Goal: Information Seeking & Learning: Check status

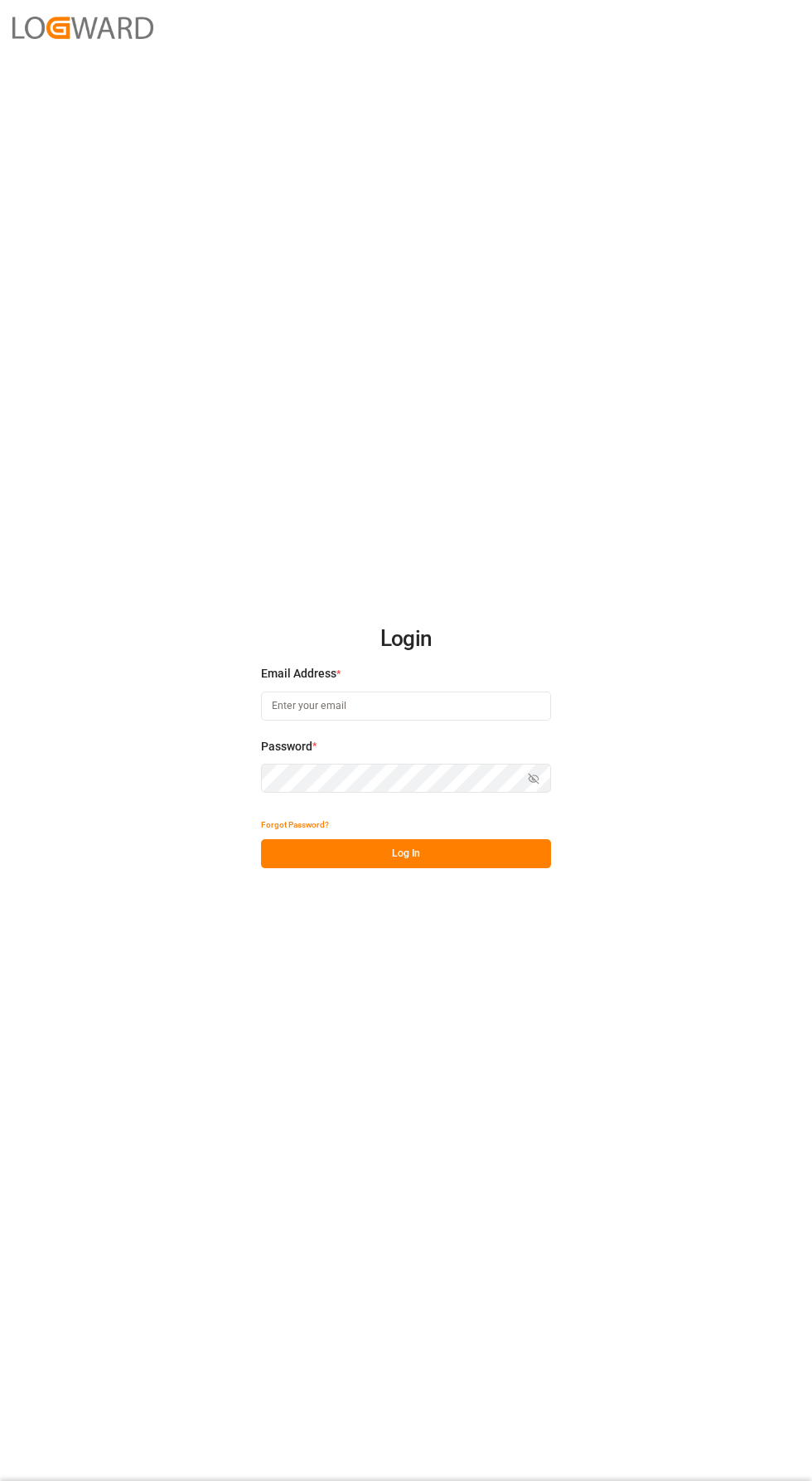
click at [350, 721] on input at bounding box center [406, 706] width 290 height 29
type input "[PERSON_NAME][EMAIL_ADDRESS][PERSON_NAME][DOMAIN_NAME]"
click at [401, 868] on button "Log In" at bounding box center [406, 853] width 290 height 29
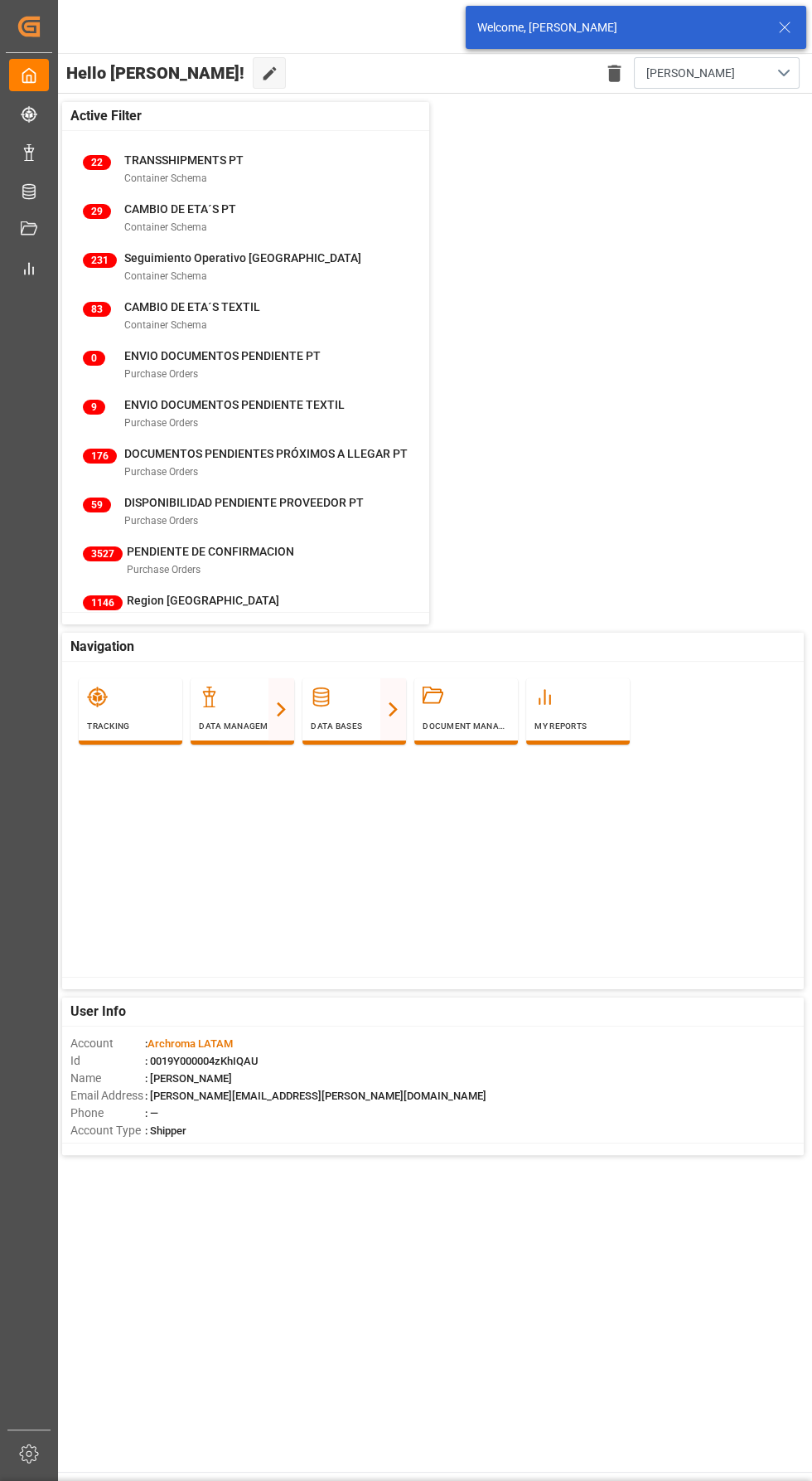
click at [48, 170] on div "My Cockpit My Cockpit Tracking Tracking Data Management Data Management Data Ba…" at bounding box center [28, 741] width 47 height 1377
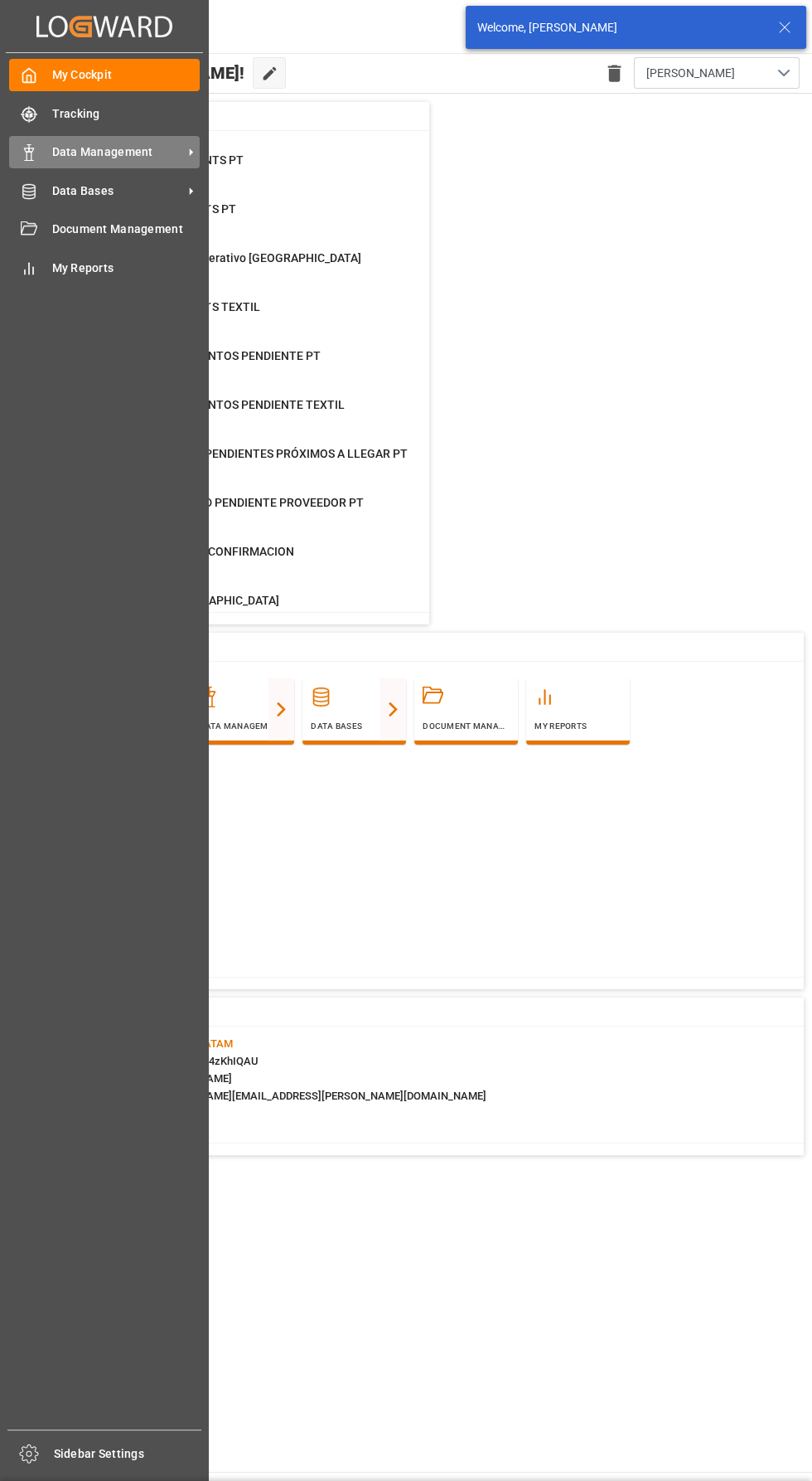
click at [112, 159] on span "Data Management" at bounding box center [117, 152] width 131 height 17
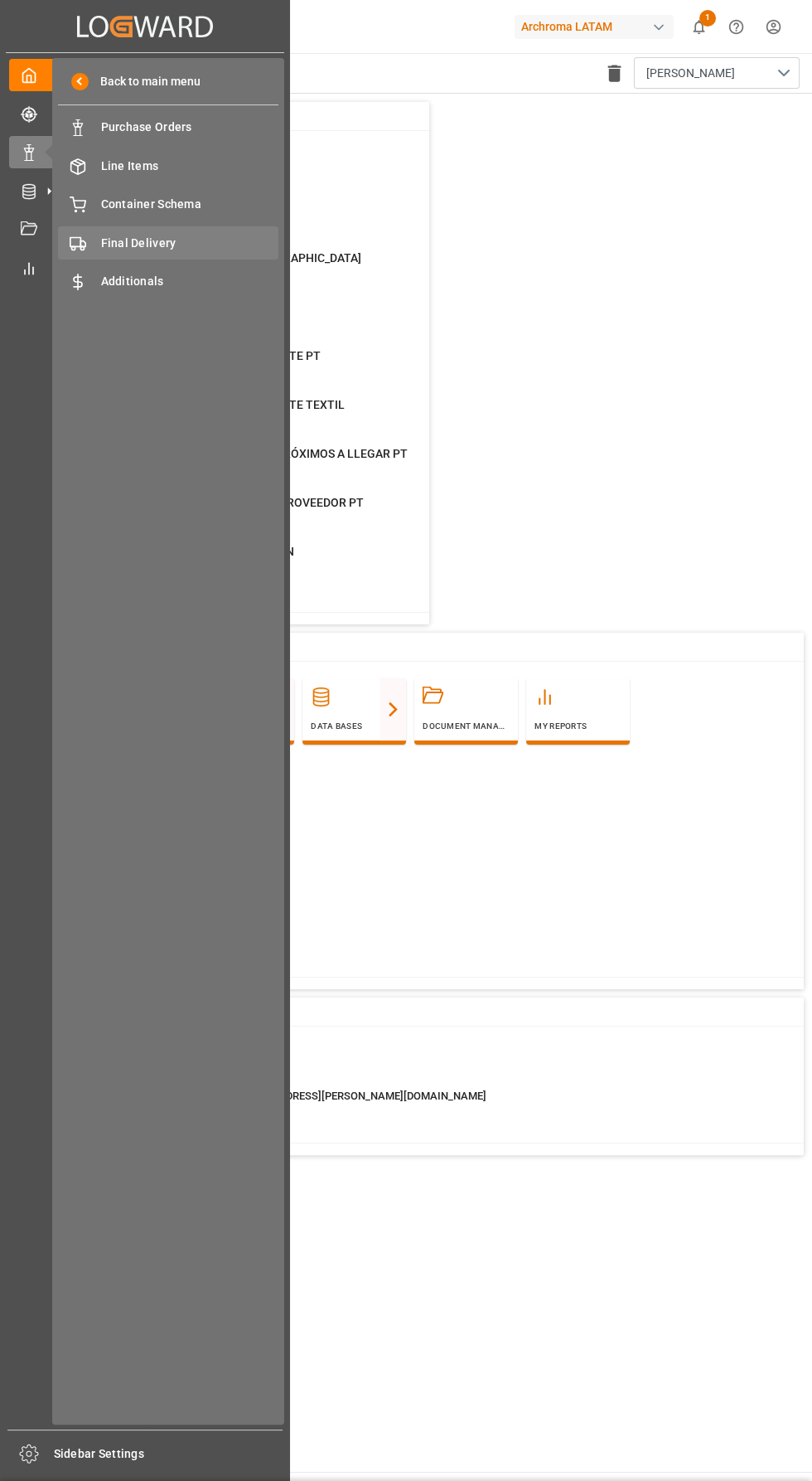
click at [220, 241] on span "Final Delivery" at bounding box center [190, 243] width 178 height 17
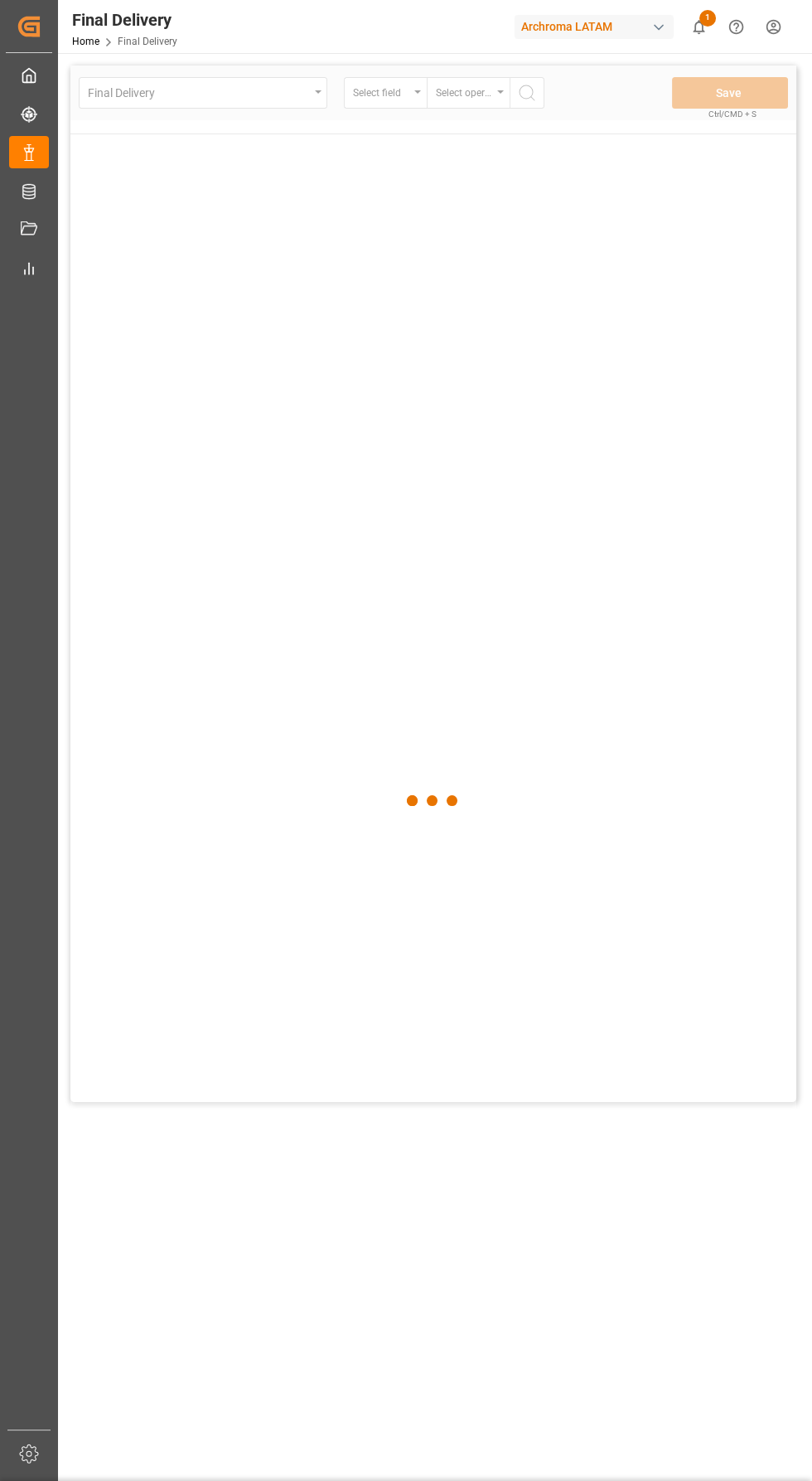
click at [52, 156] on div "Created by potrace 1.15, written by [PERSON_NAME] [DATE]-[DATE] Created by potr…" at bounding box center [28, 735] width 58 height 1471
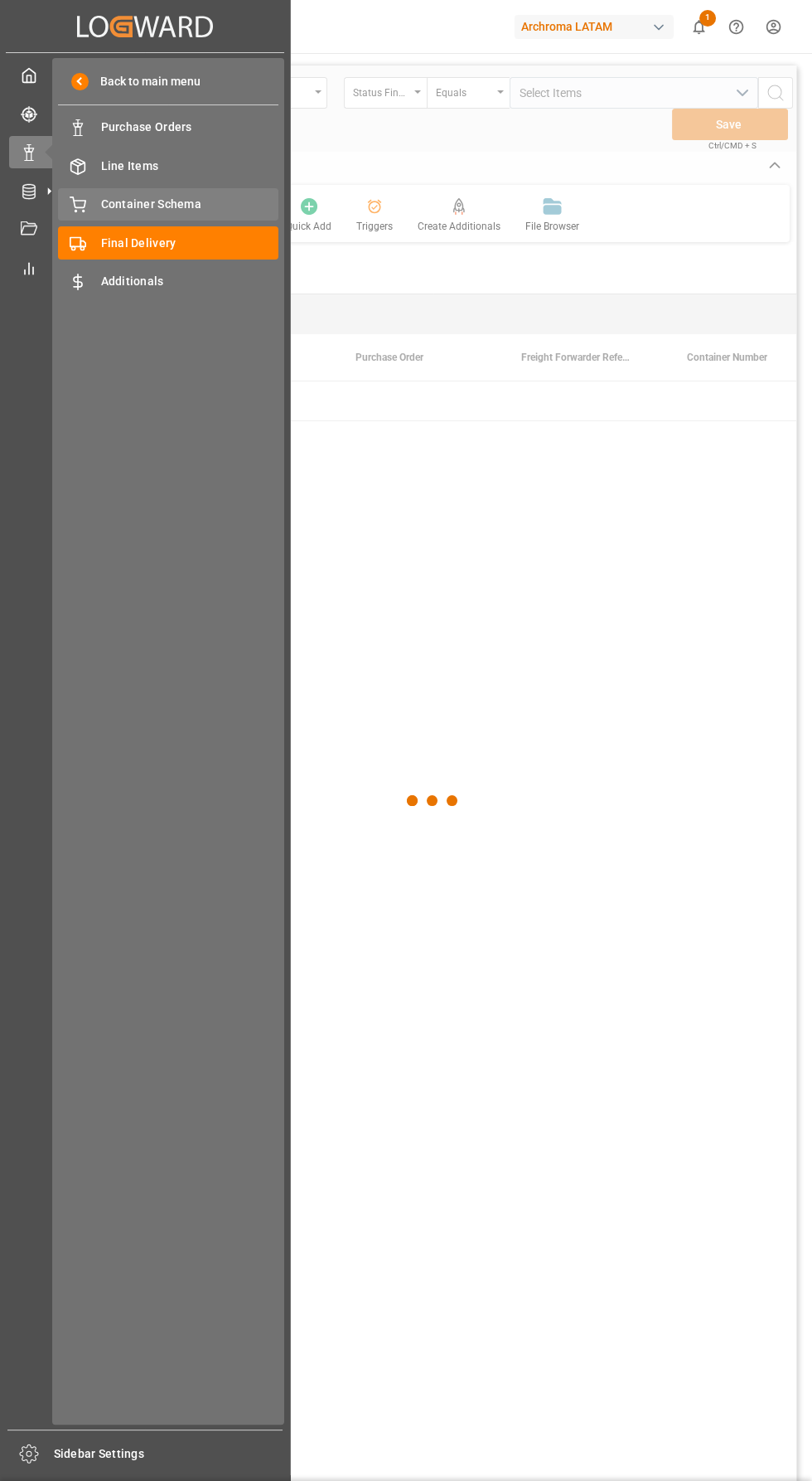
click at [193, 207] on span "Container Schema" at bounding box center [190, 204] width 178 height 17
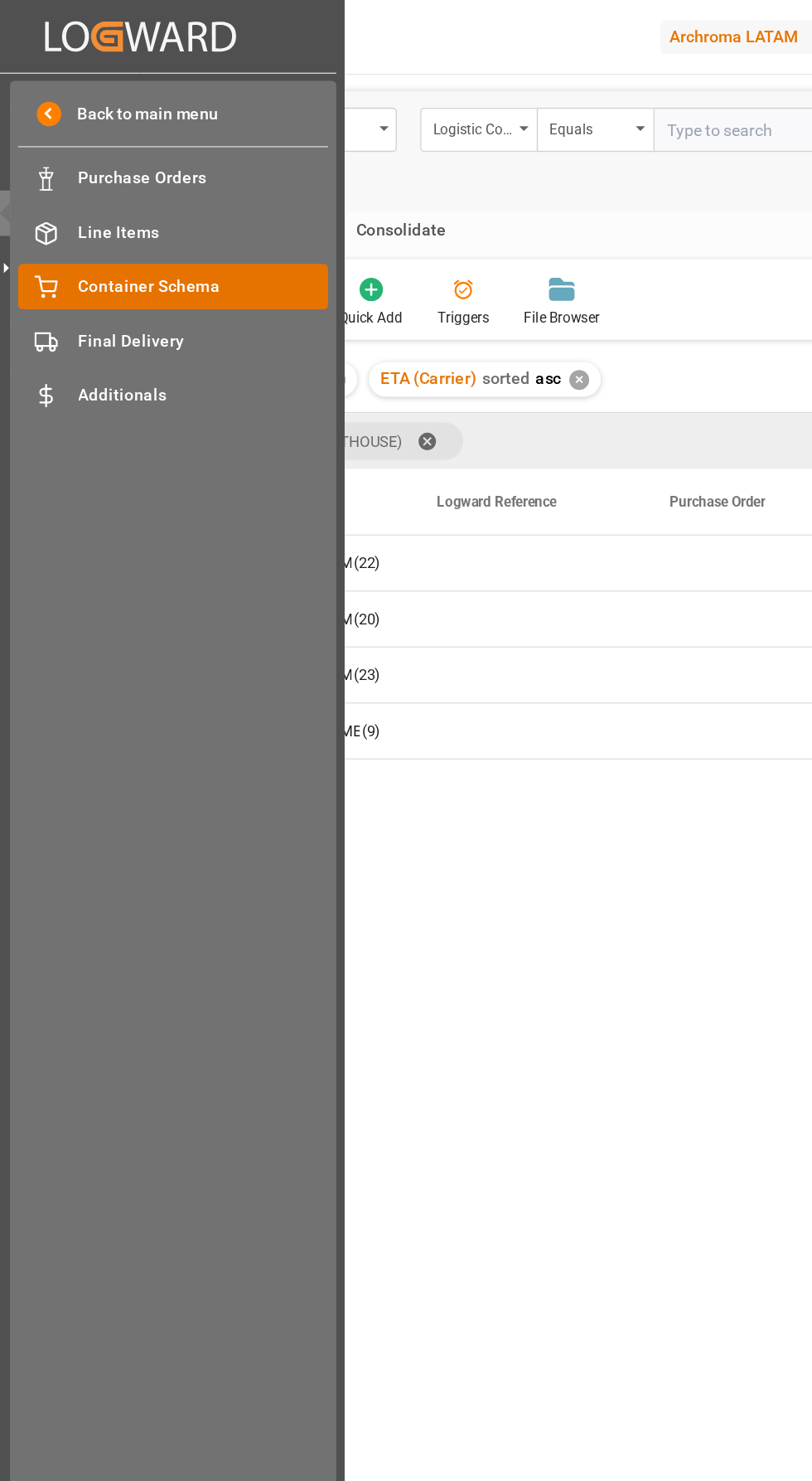
click at [167, 209] on span "Container Schema" at bounding box center [190, 204] width 178 height 17
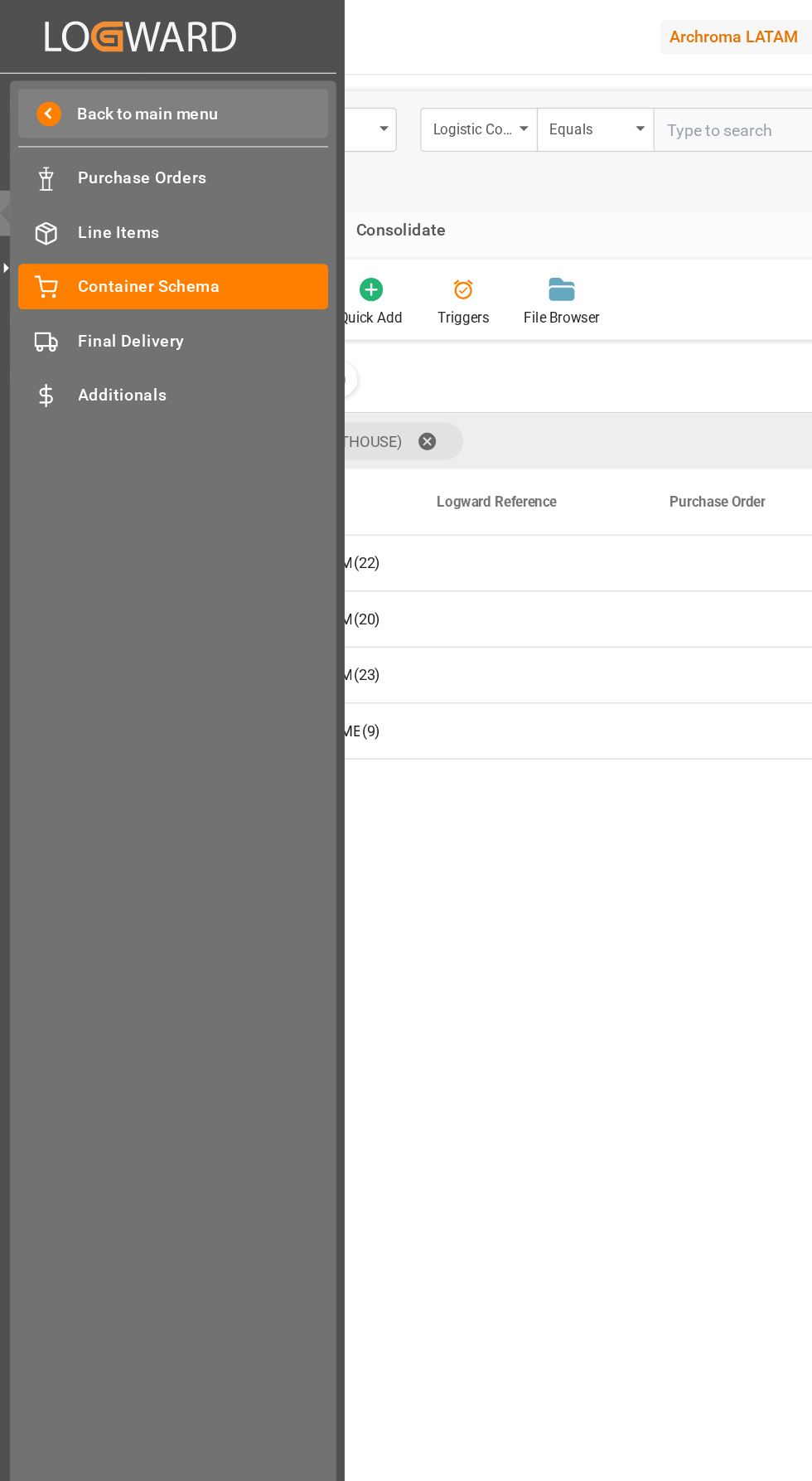
click at [133, 81] on span "Back to main menu" at bounding box center [144, 81] width 112 height 17
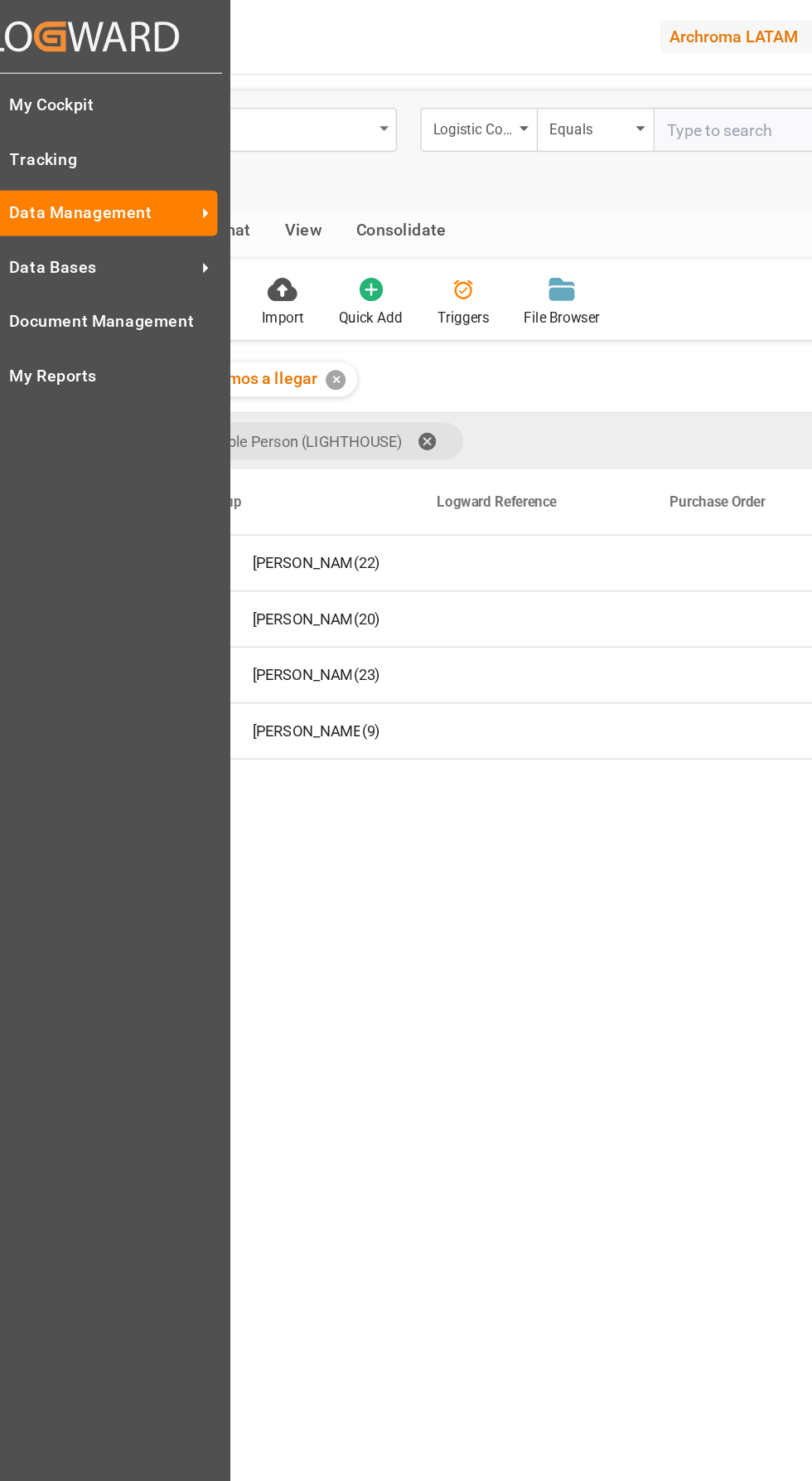
click at [263, 81] on div "Container Schema" at bounding box center [198, 91] width 221 height 21
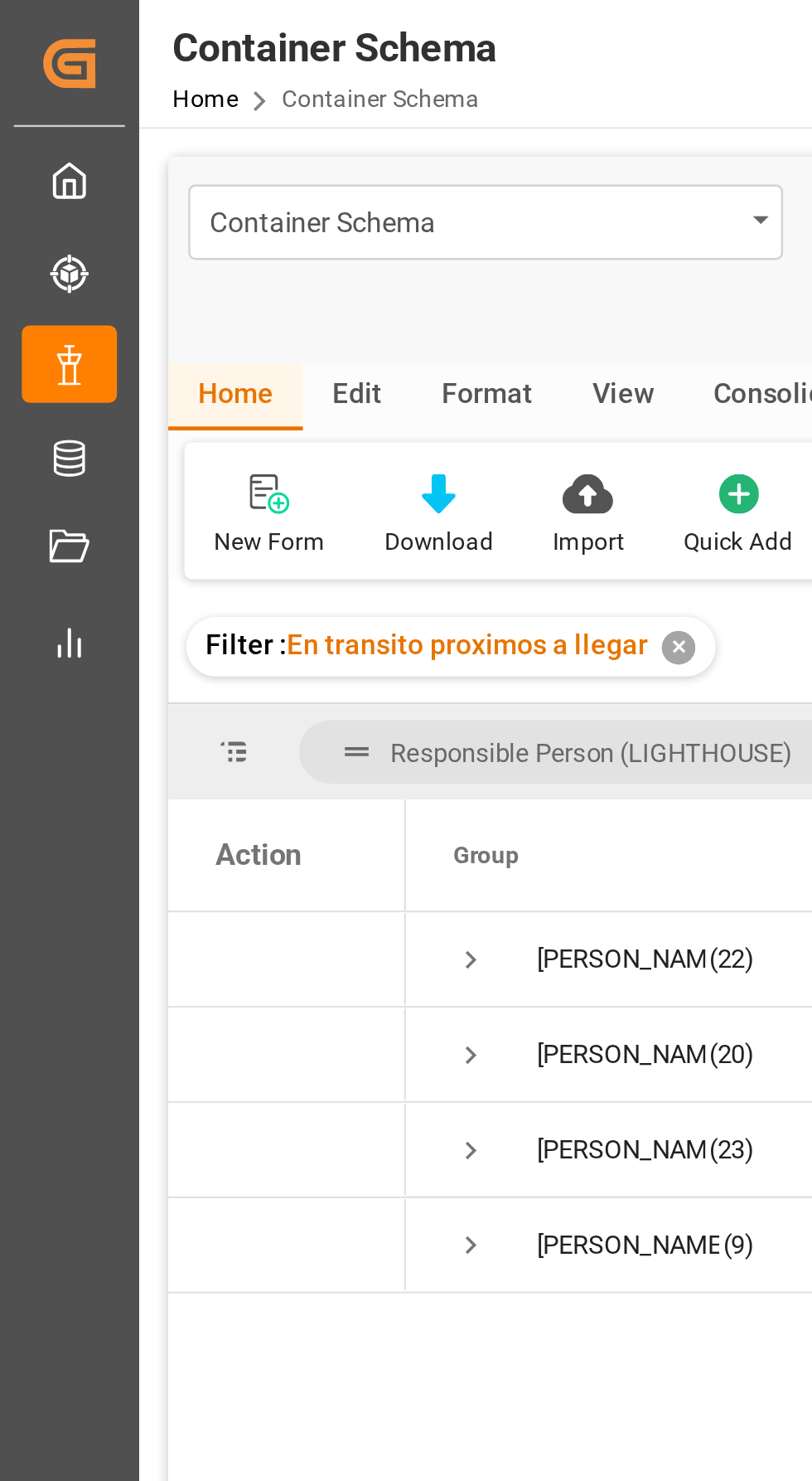
click at [229, 55] on div "Container Schema Logistic Coordinator Reference Number Equals Save Ctrl/CMD + S…" at bounding box center [433, 981] width 751 height 1856
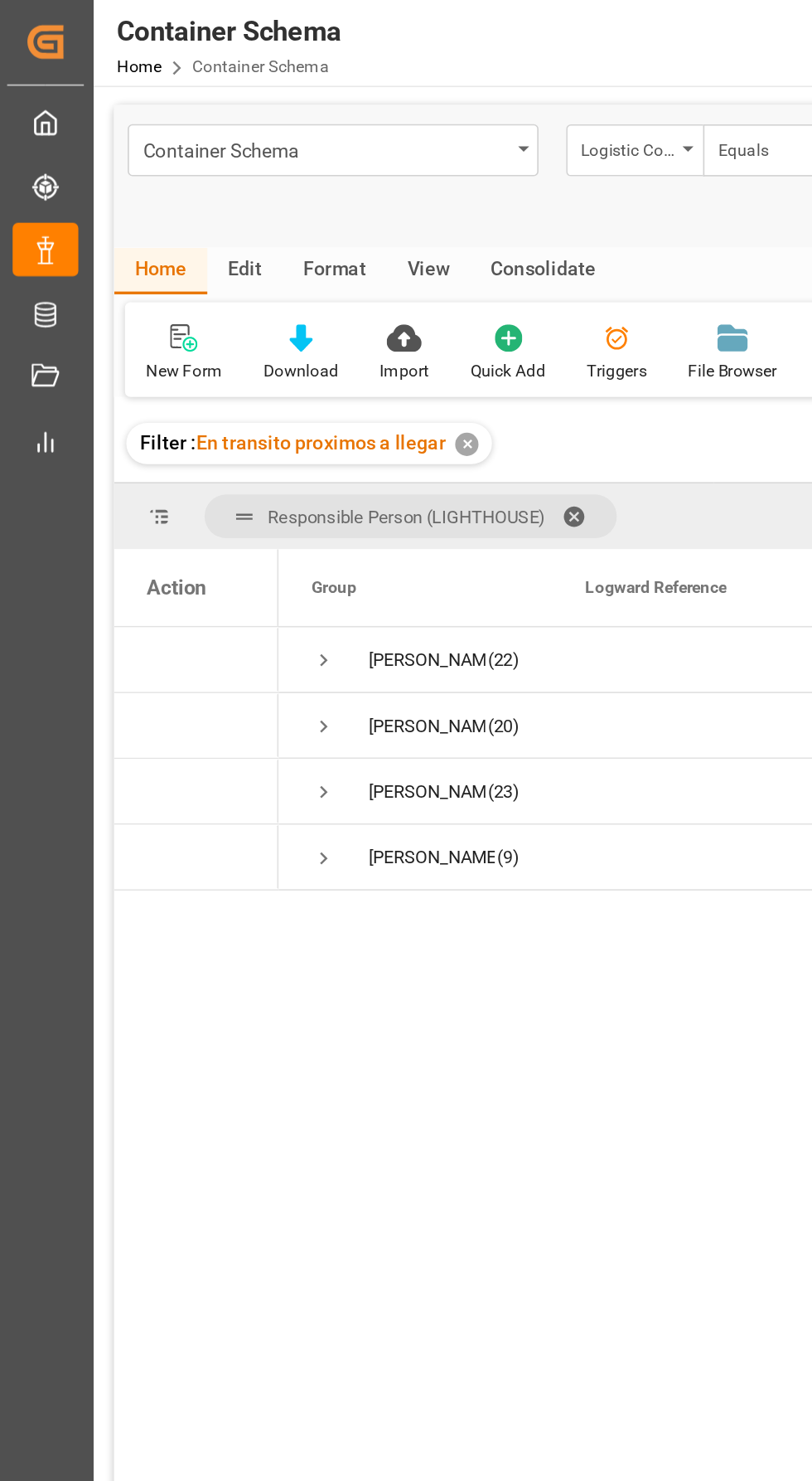
click at [282, 272] on div "✕" at bounding box center [283, 269] width 14 height 14
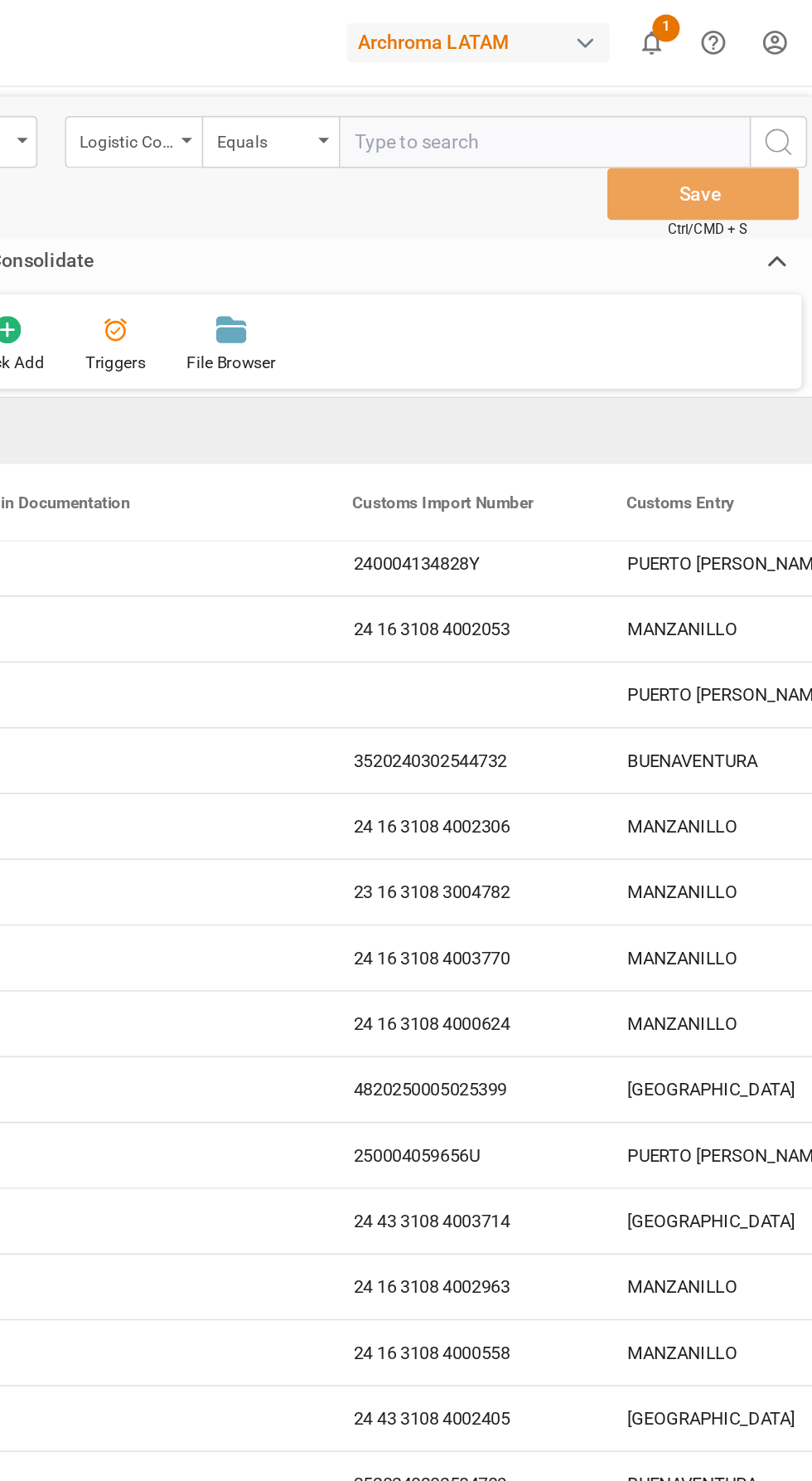
click at [21, 263] on icon at bounding box center [29, 269] width 16 height 16
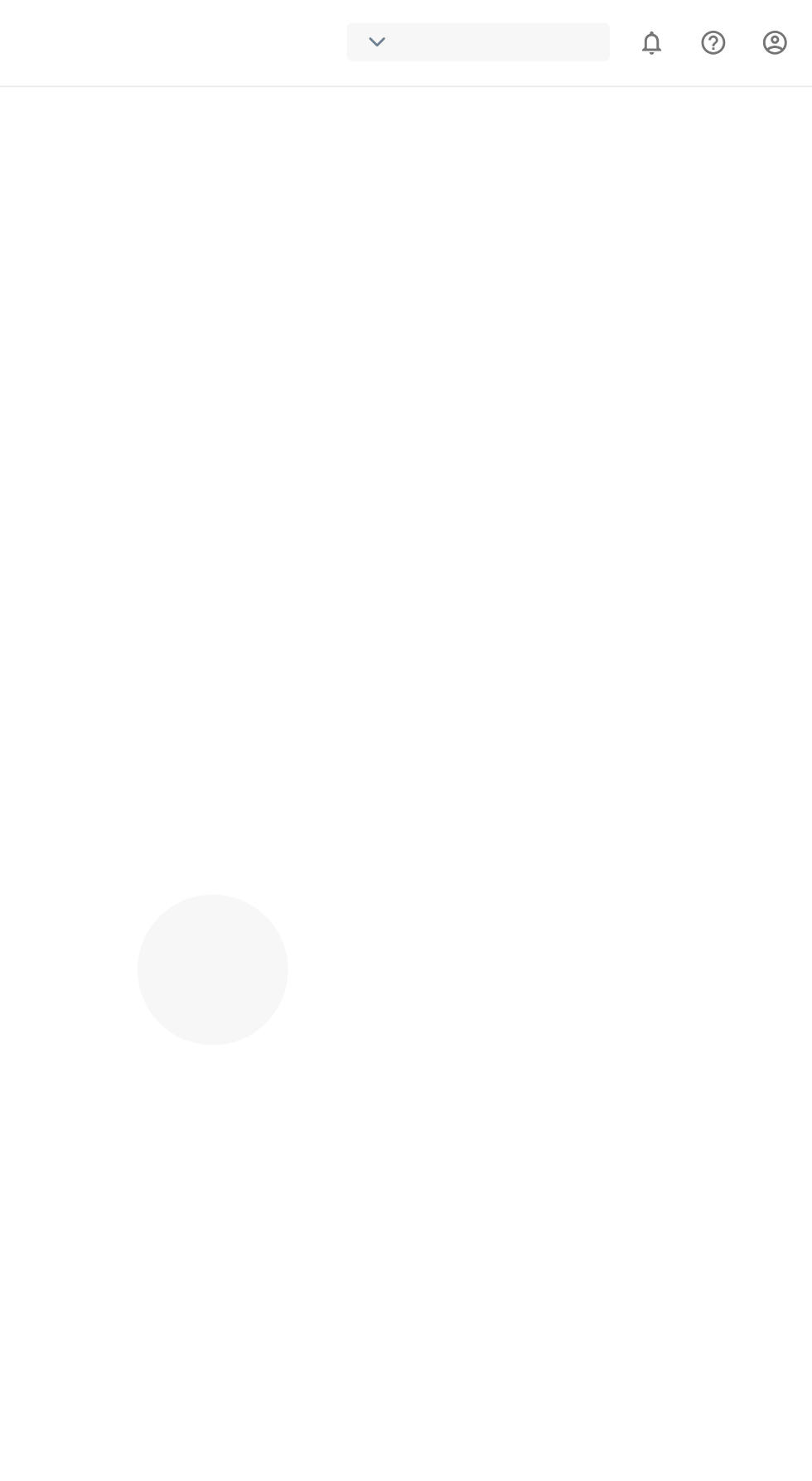
click at [25, 273] on line at bounding box center [25, 272] width 0 height 5
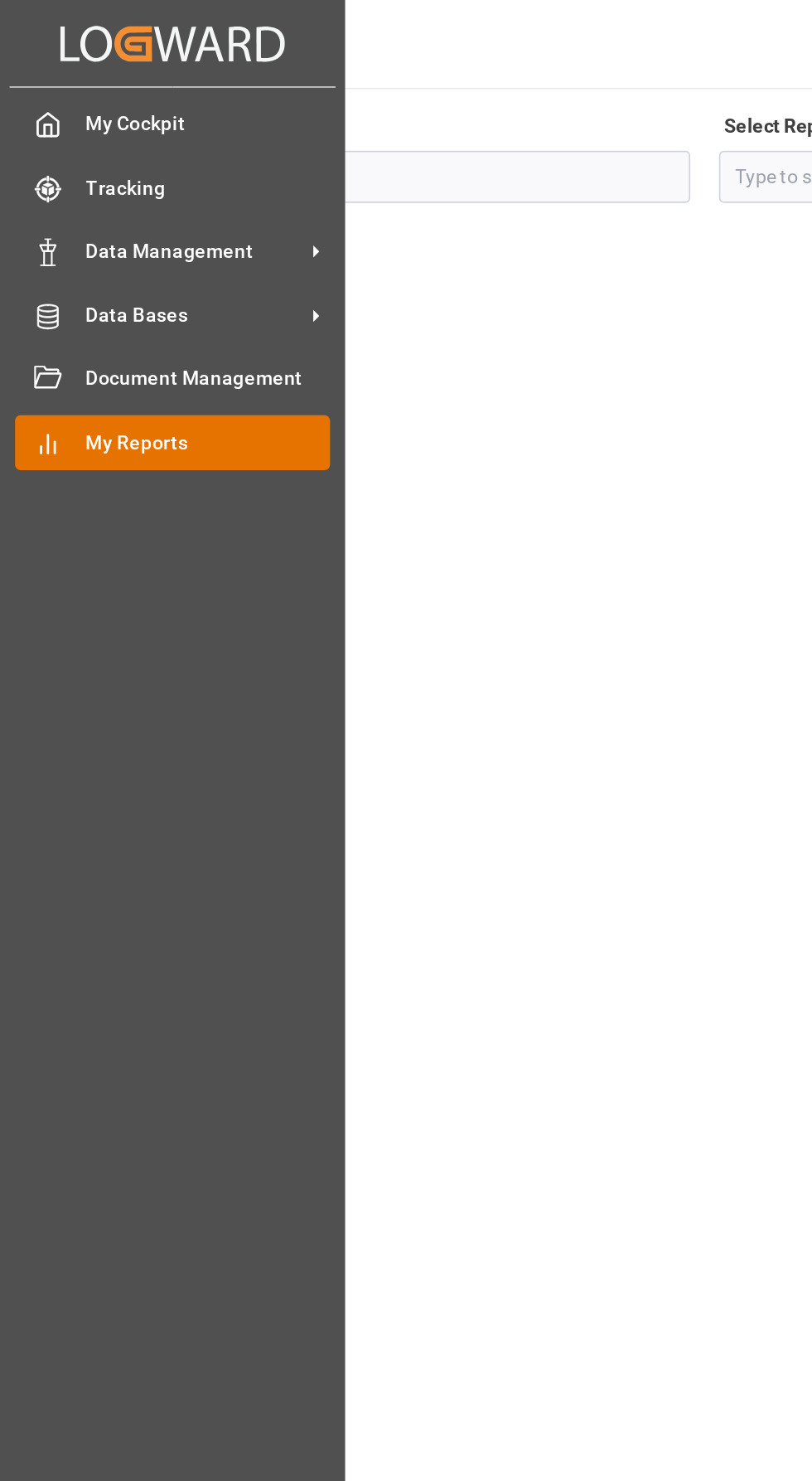
type input "Transport"
type input "Containers Dashboard"
click at [122, 277] on span "My Reports" at bounding box center [126, 268] width 148 height 17
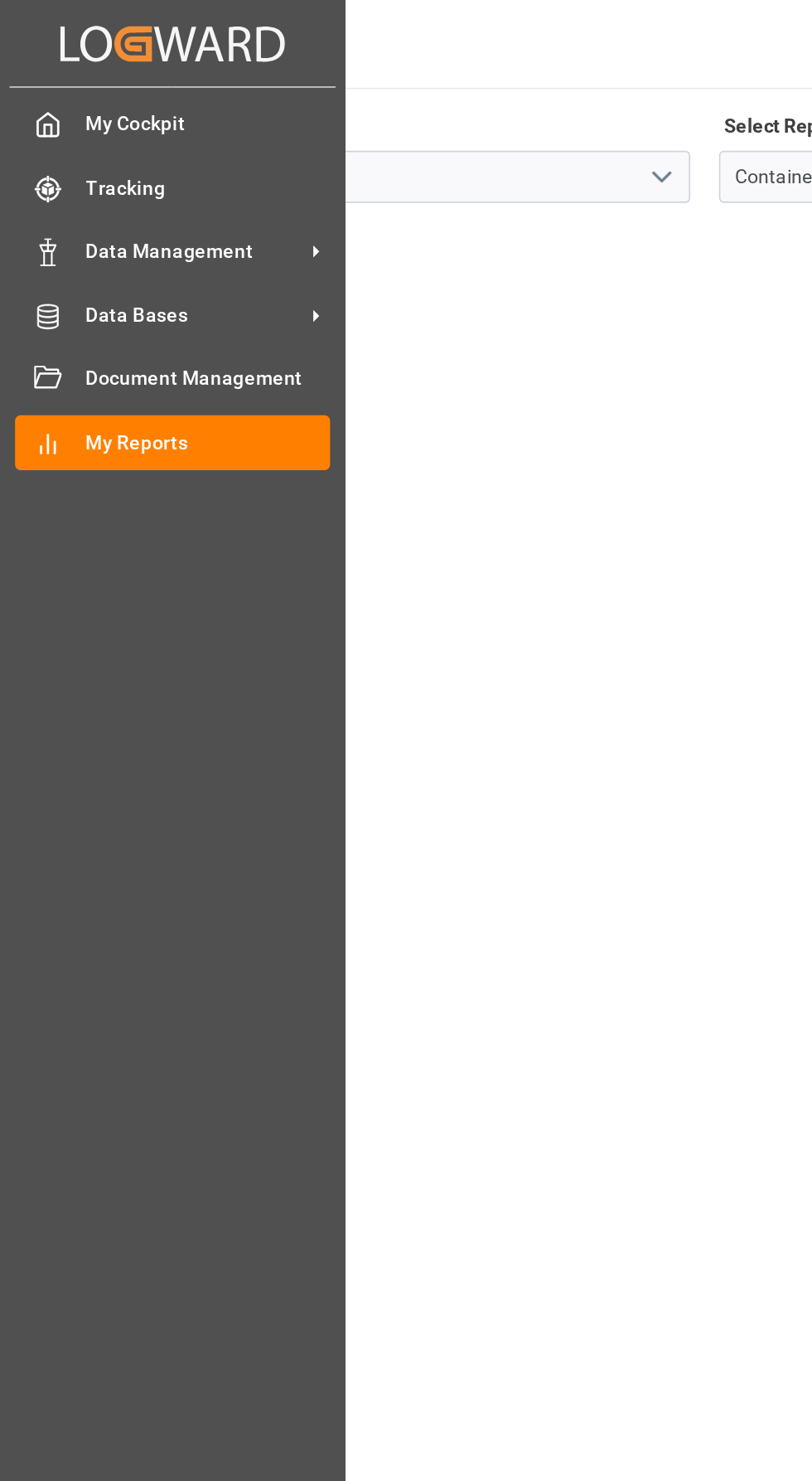
click at [341, 45] on div "My Reports Home My Reports Archroma LATAM 1 Notifications Only show unread All …" at bounding box center [430, 27] width 766 height 53
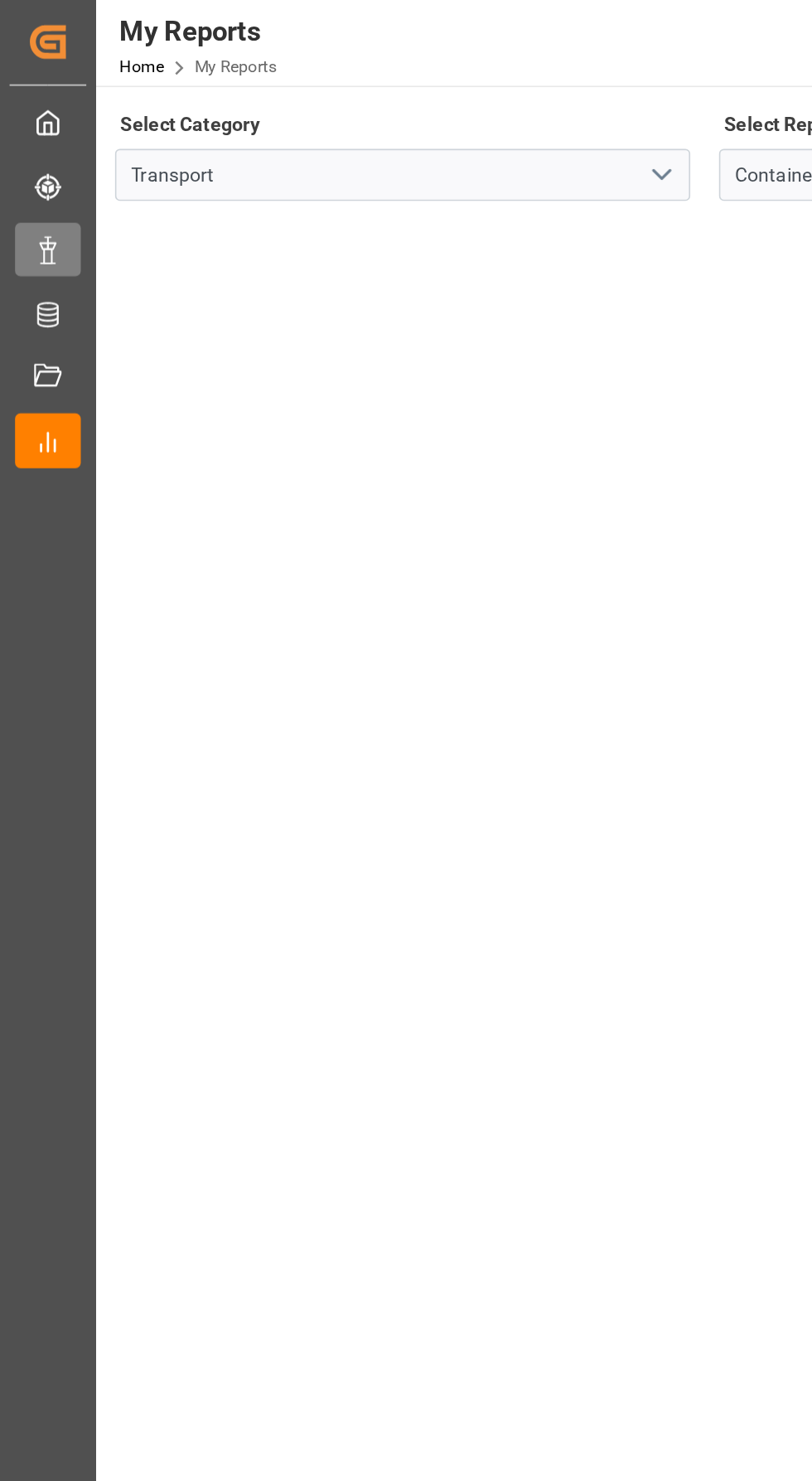
click at [28, 161] on line at bounding box center [28, 161] width 8 height 0
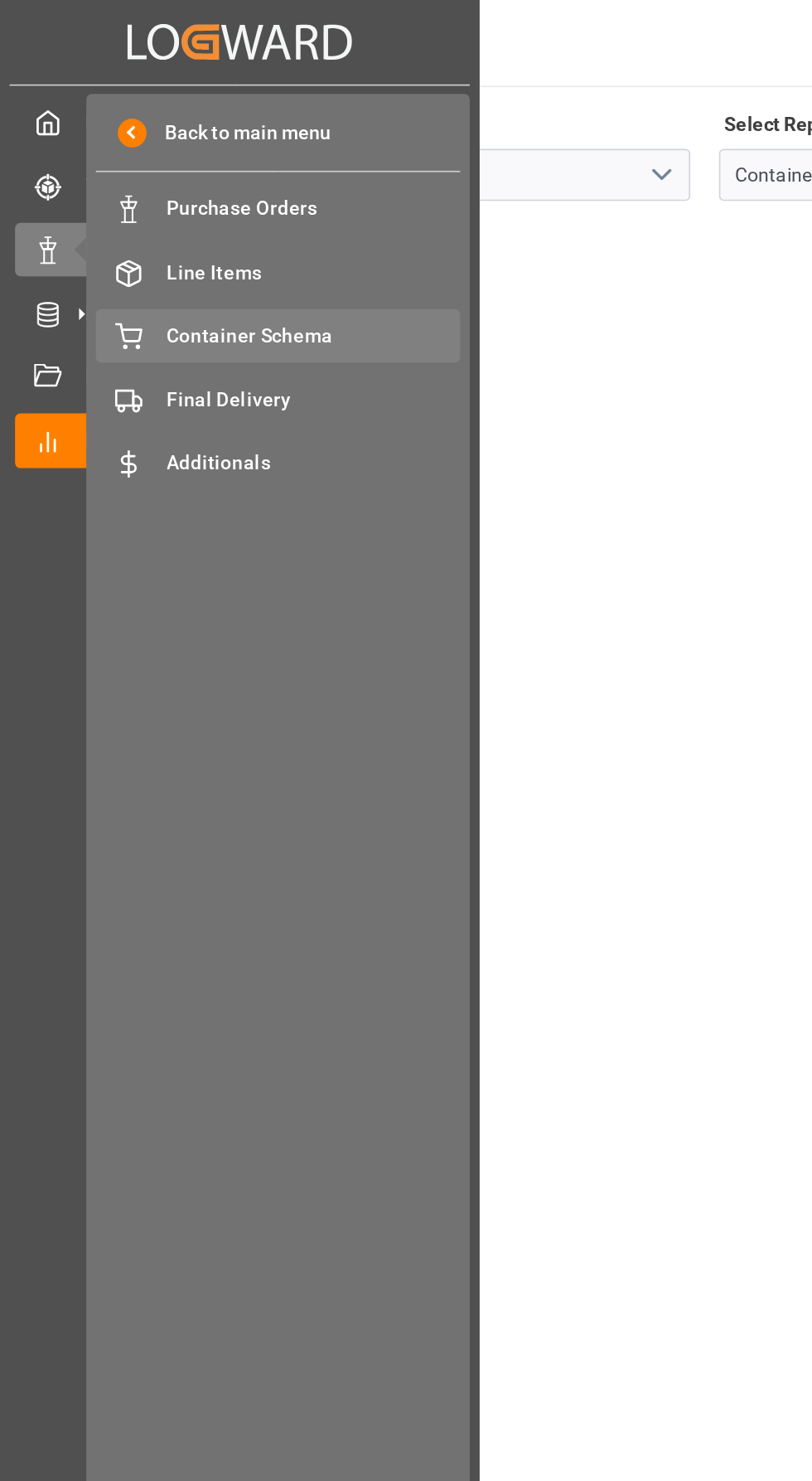
click at [211, 215] on div "Container Schema Container Schema" at bounding box center [167, 204] width 220 height 32
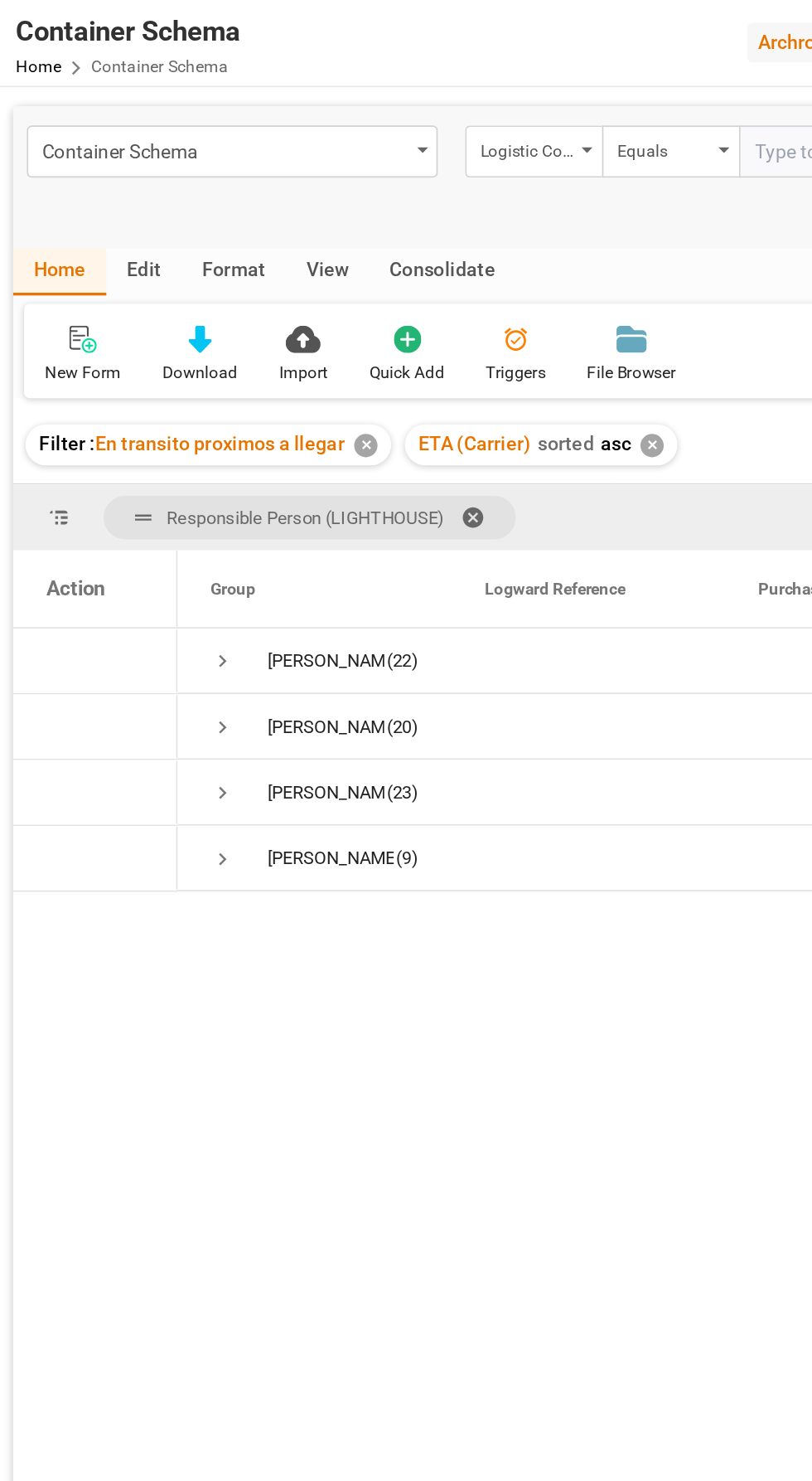
click at [279, 271] on div "✕" at bounding box center [283, 270] width 14 height 14
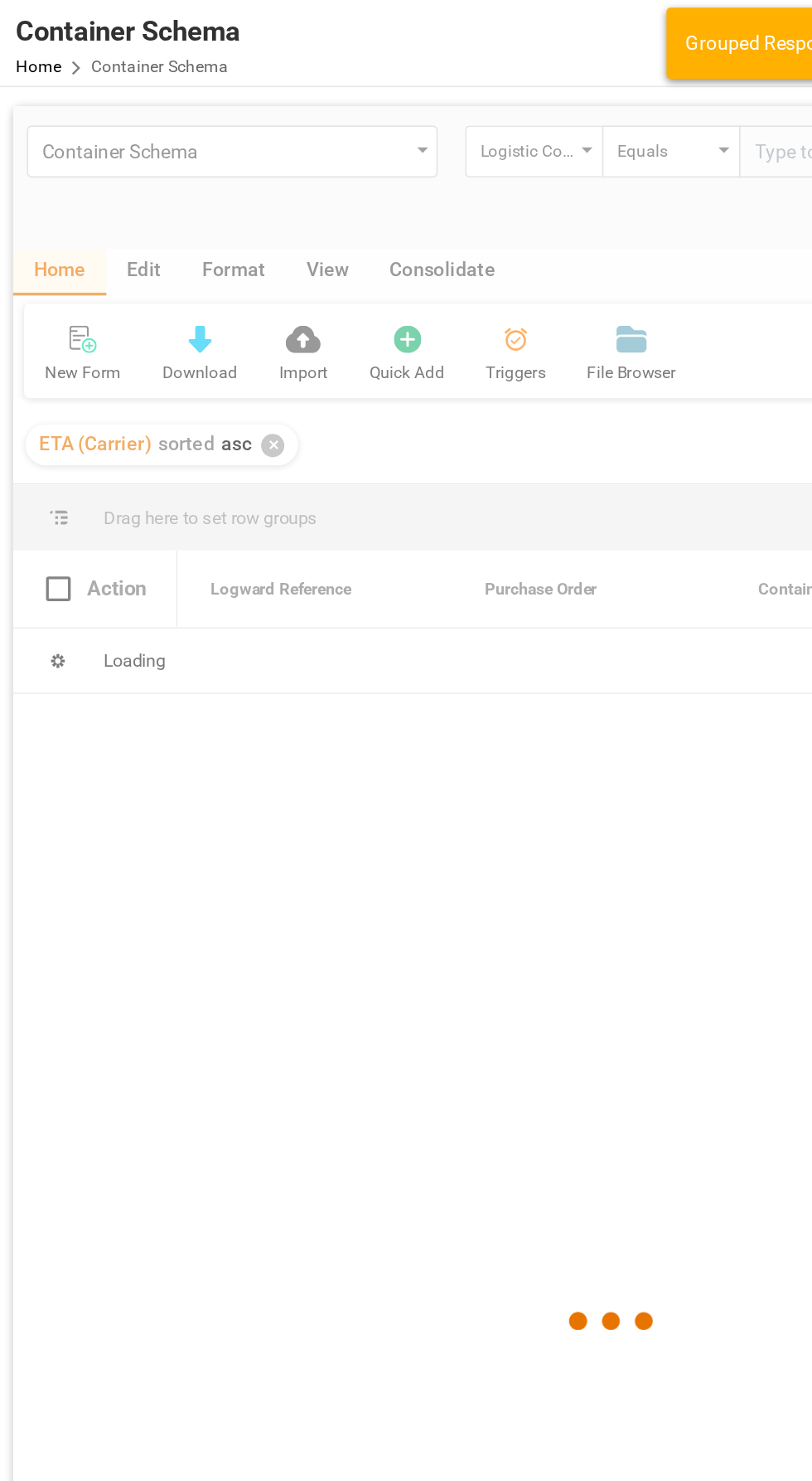
click at [215, 284] on div at bounding box center [433, 801] width 726 height 1471
click at [222, 276] on div at bounding box center [433, 801] width 726 height 1471
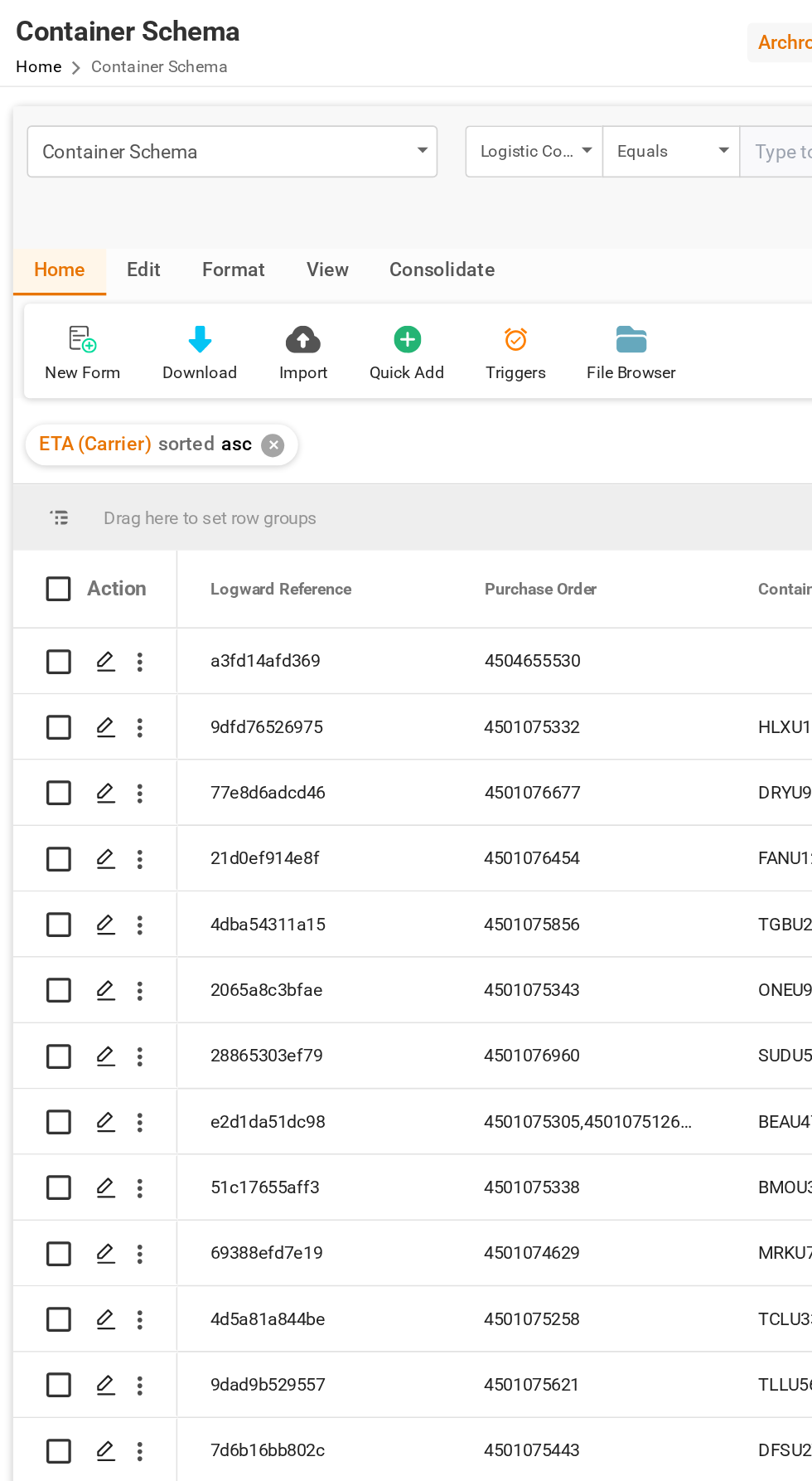
click at [227, 274] on div "✕" at bounding box center [227, 270] width 14 height 14
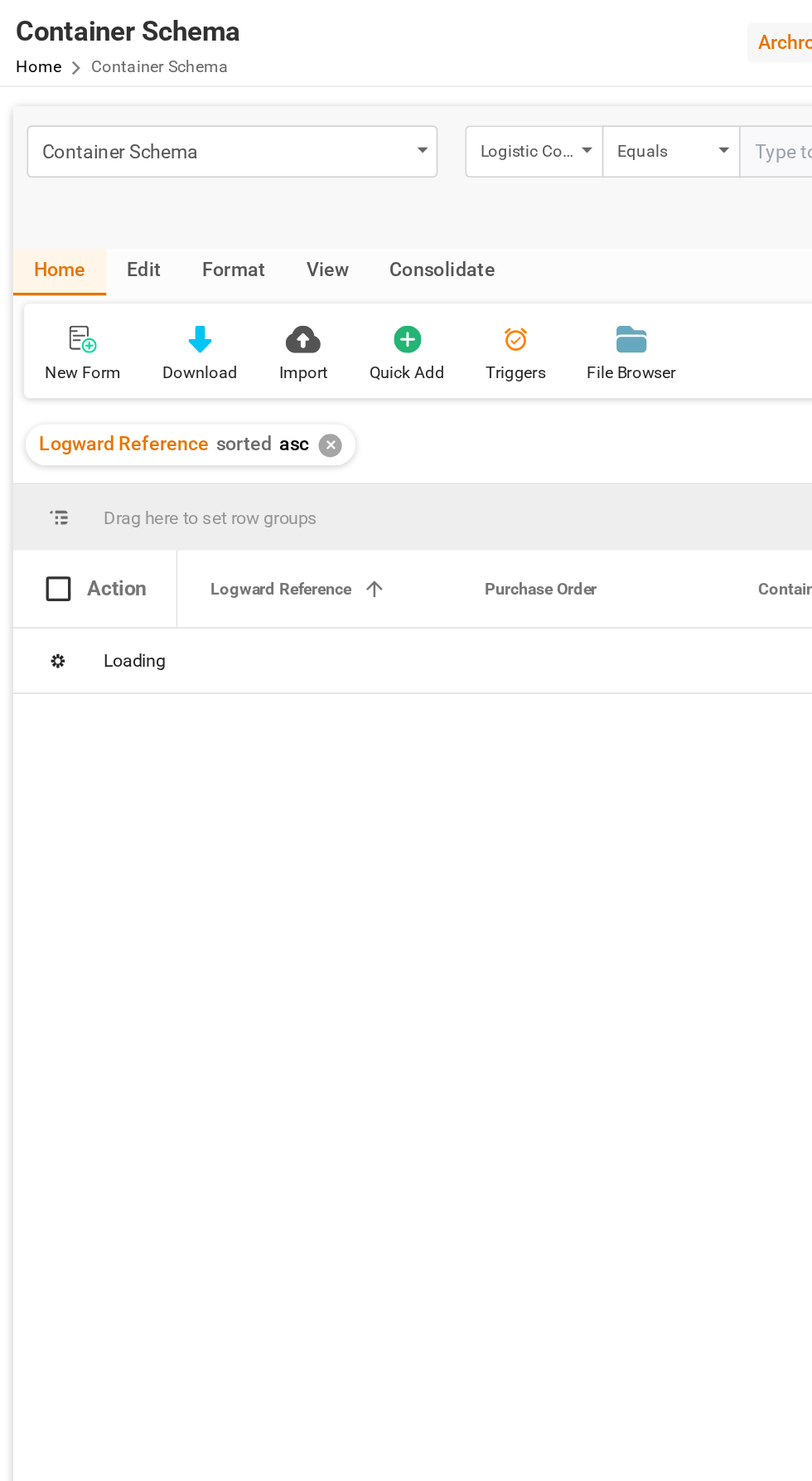
click at [259, 271] on div "✕" at bounding box center [262, 270] width 14 height 14
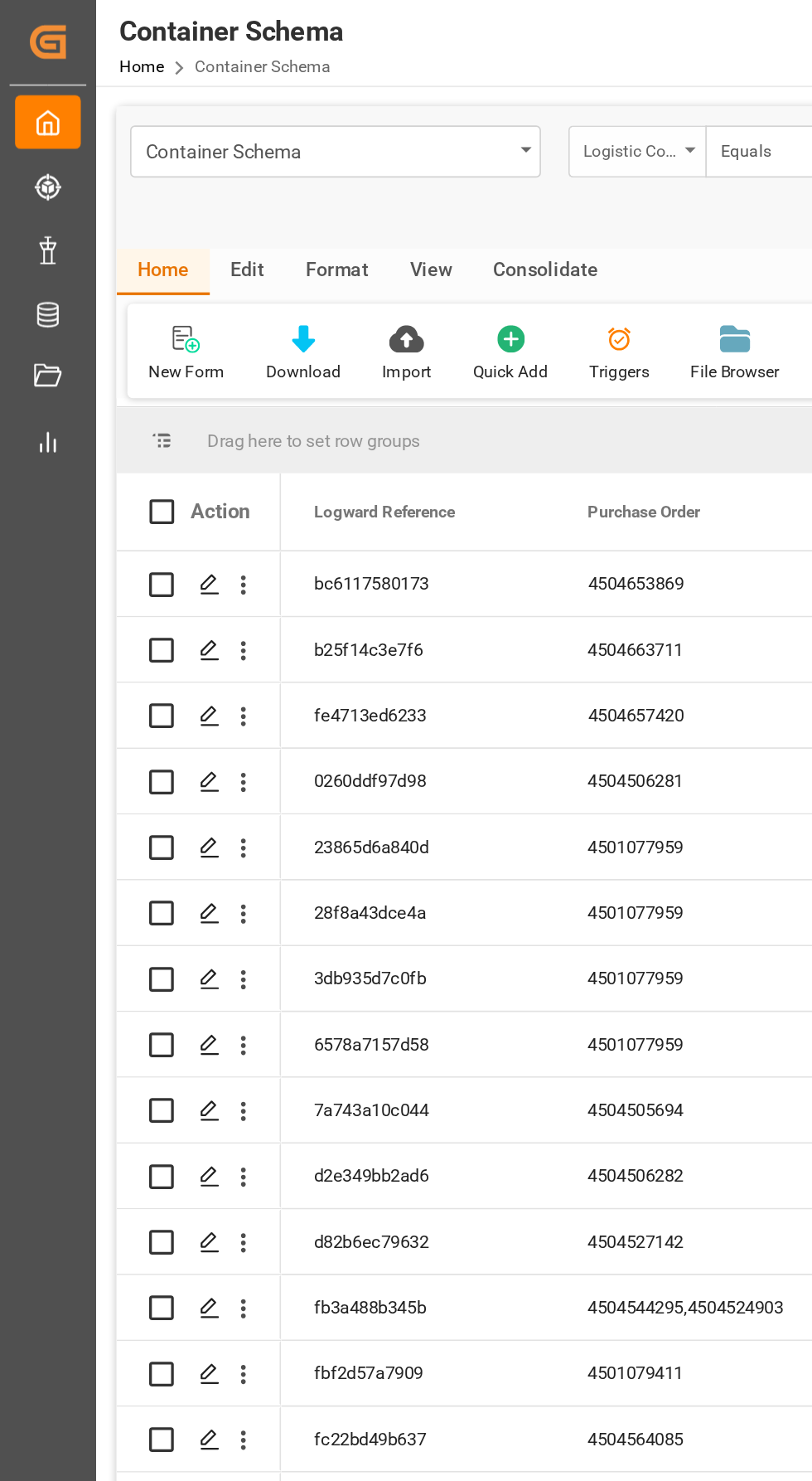
click at [416, 93] on div "Logistic Coordinator Reference Number" at bounding box center [385, 92] width 83 height 31
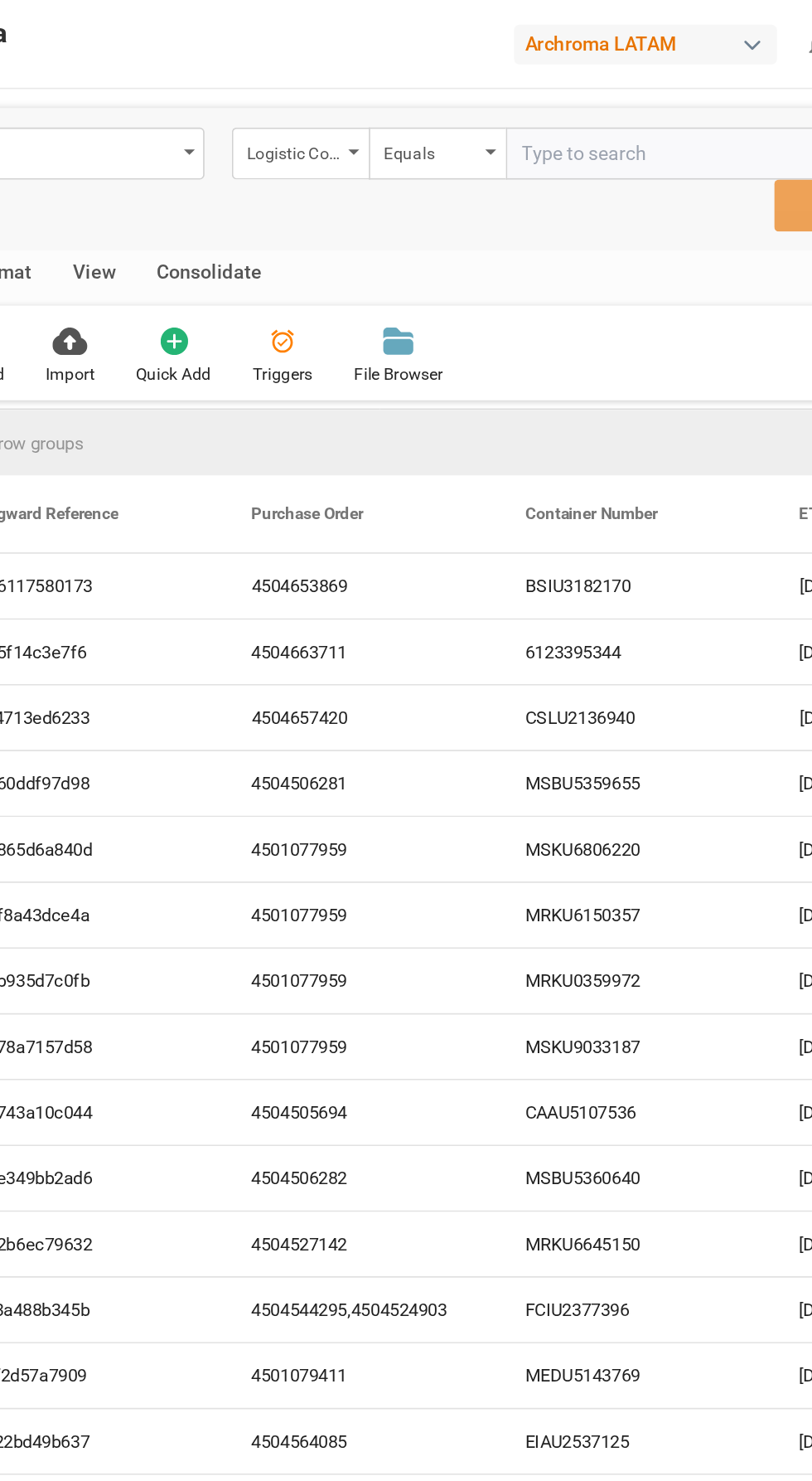
click at [658, 237] on div "New Form Download Import Quick Add Triggers File Browser" at bounding box center [433, 213] width 713 height 58
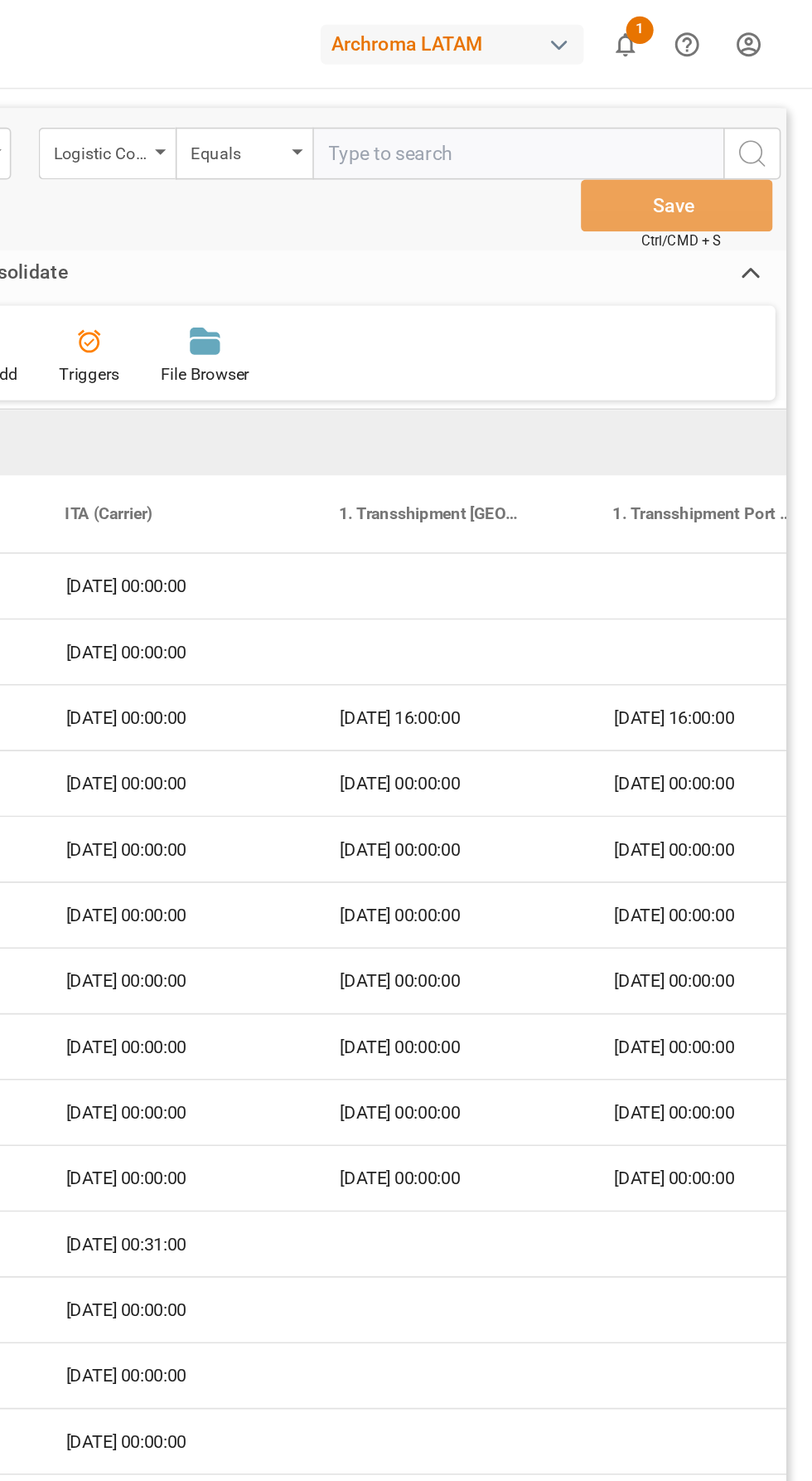
scroll to position [0, 2482]
